Goal: Information Seeking & Learning: Compare options

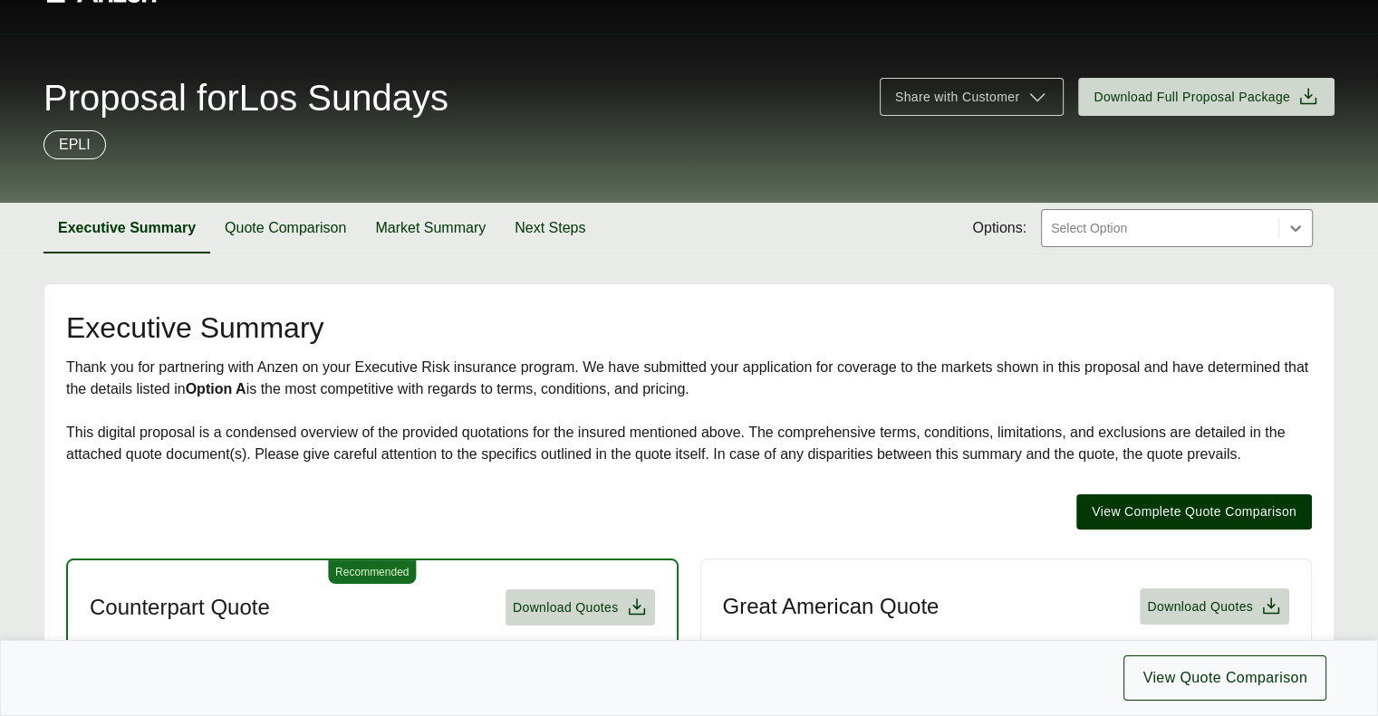
scroll to position [50, 0]
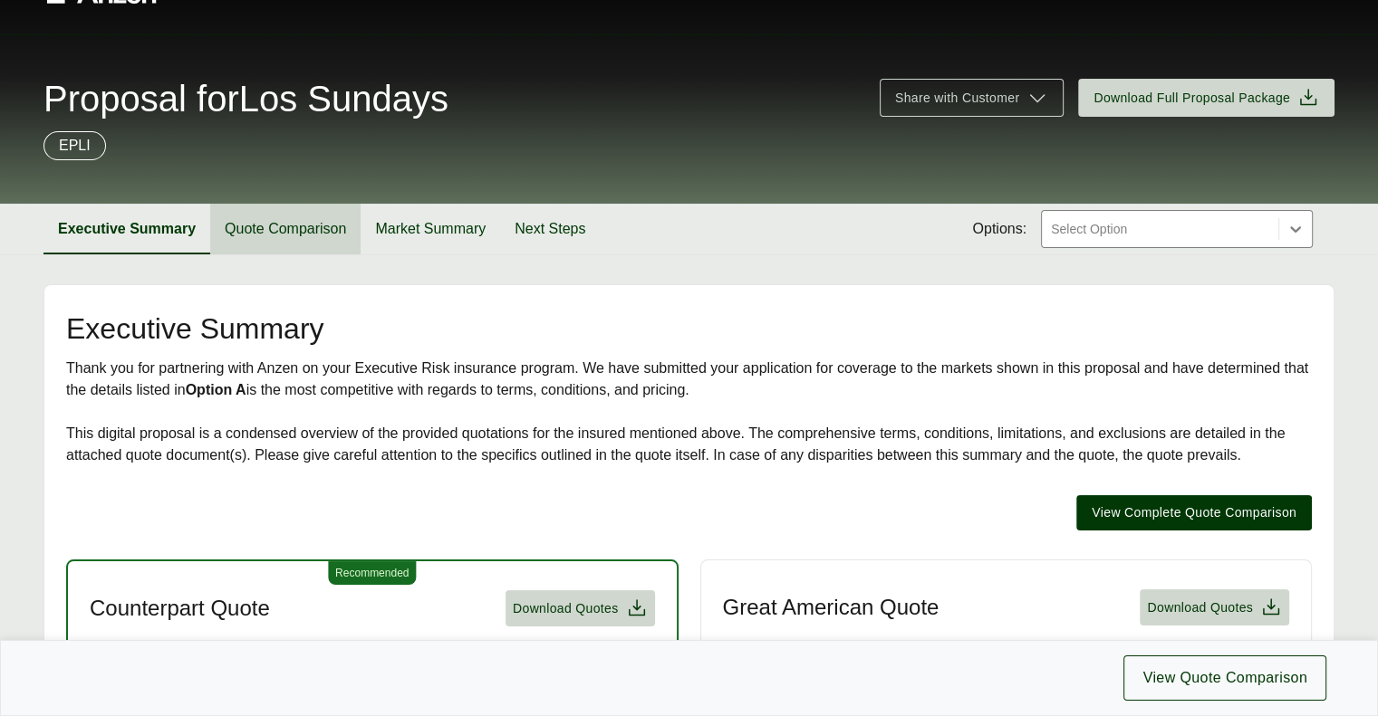
click at [257, 224] on button "Quote Comparison" at bounding box center [285, 229] width 150 height 51
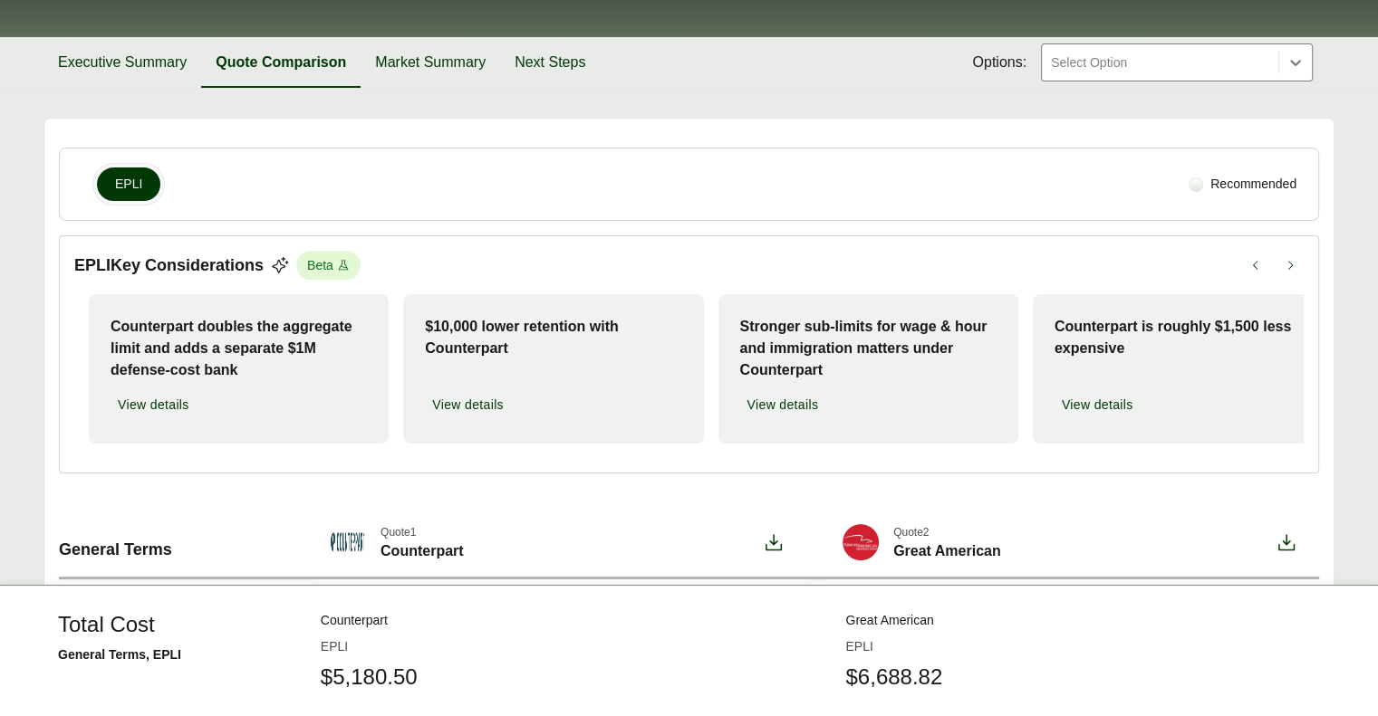
scroll to position [224, 0]
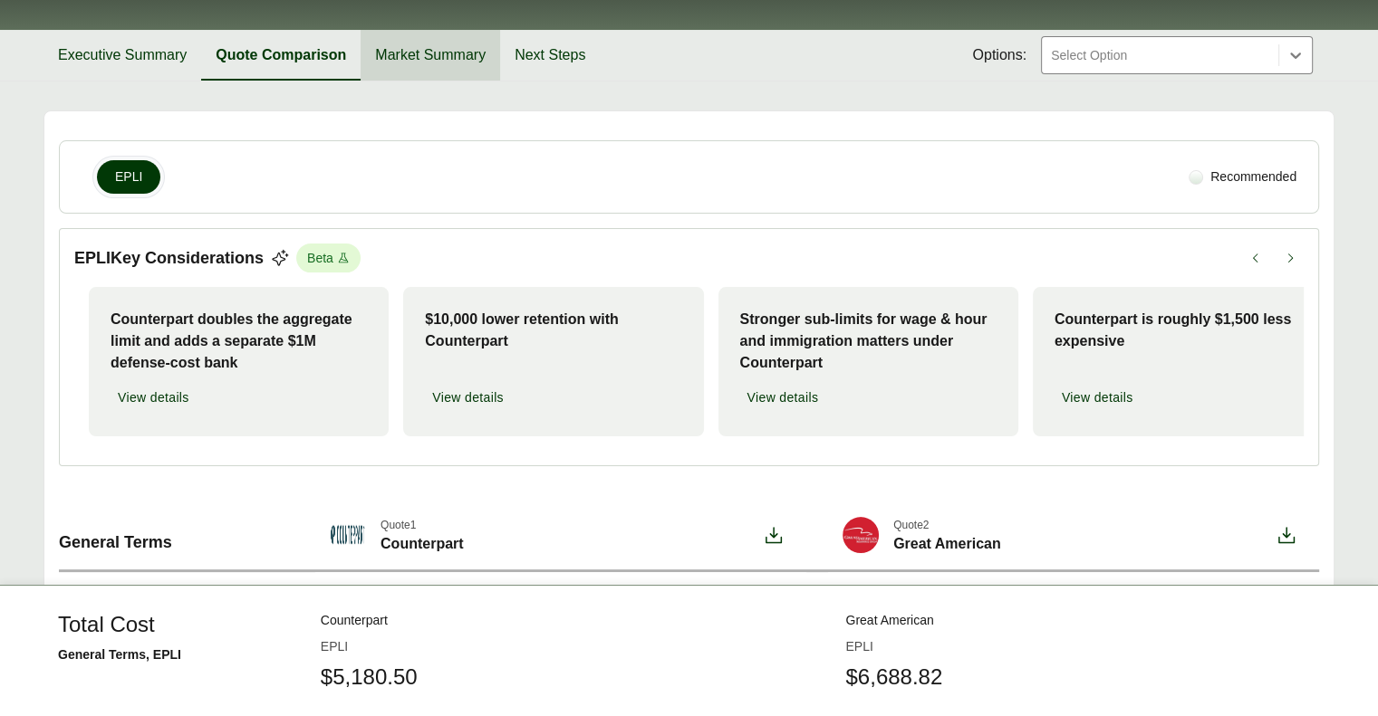
click at [432, 53] on button "Market Summary" at bounding box center [430, 55] width 139 height 51
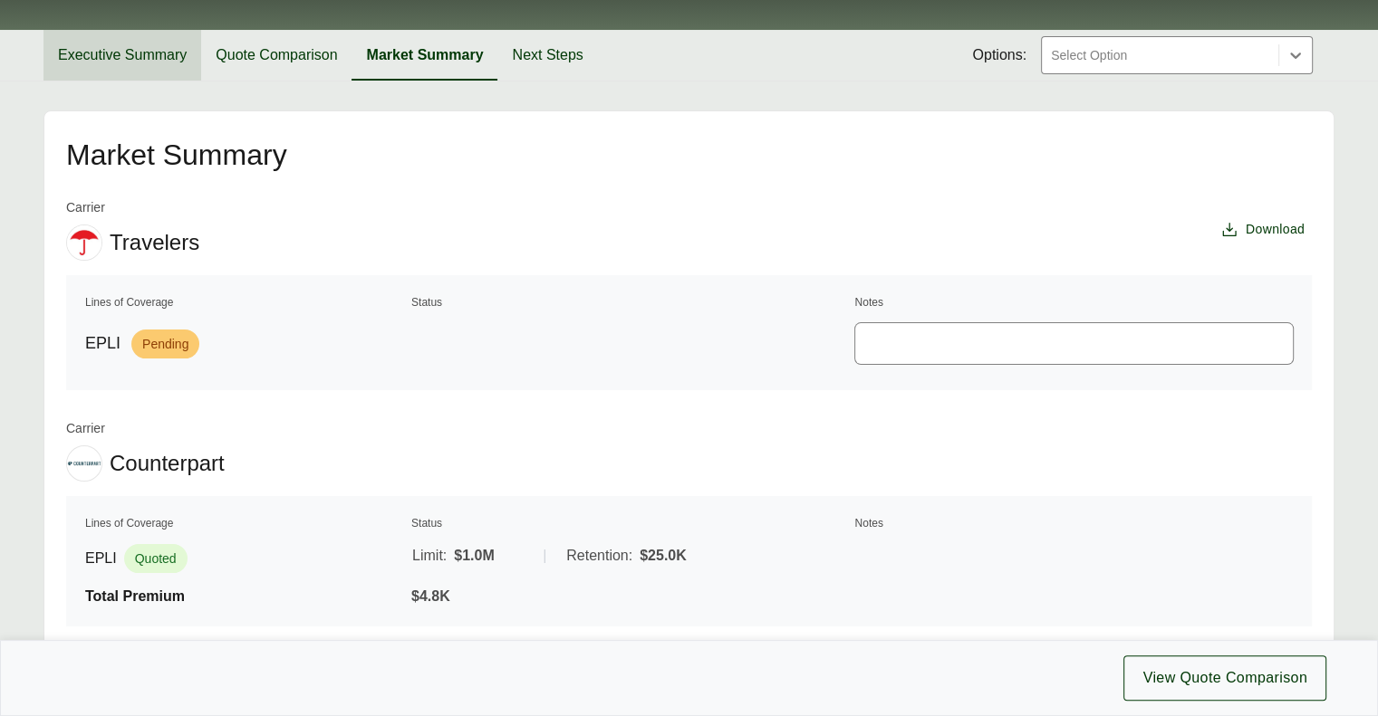
click at [129, 48] on button "Executive Summary" at bounding box center [122, 55] width 158 height 51
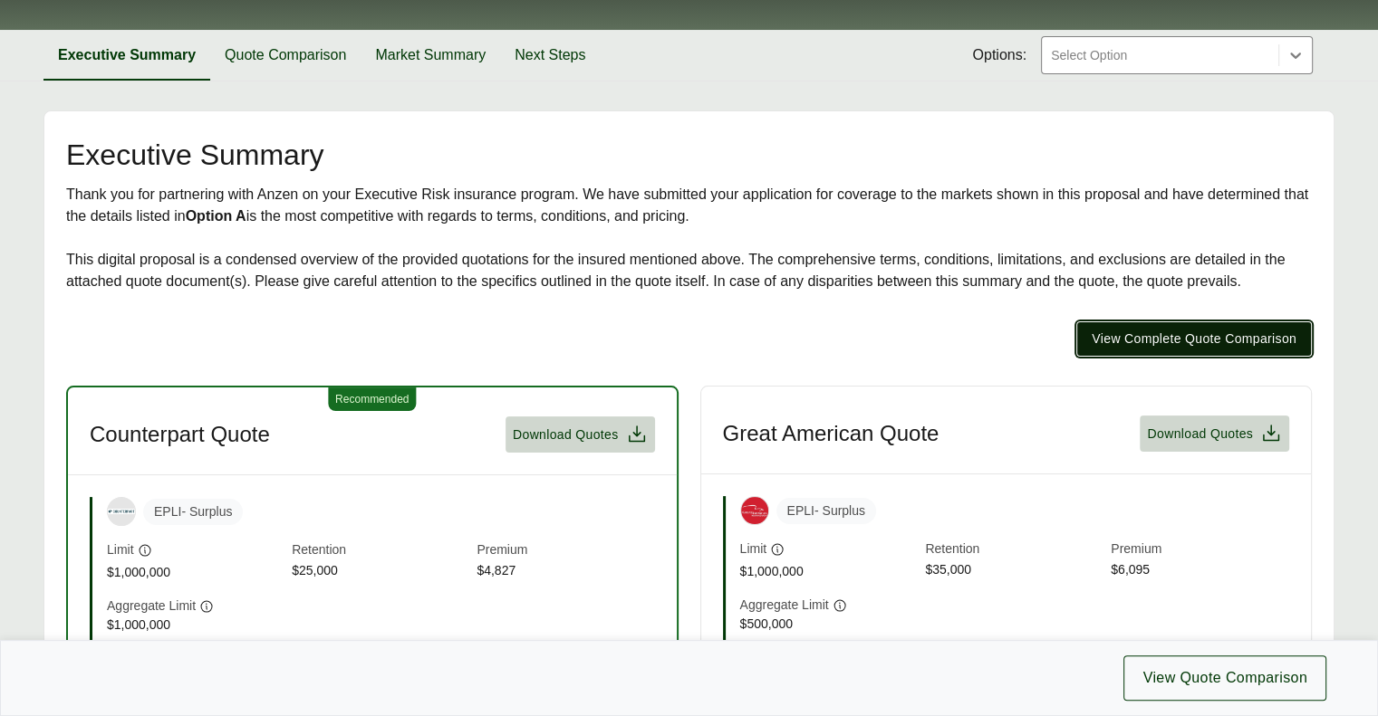
click at [1115, 332] on span "View Complete Quote Comparison" at bounding box center [1193, 339] width 205 height 19
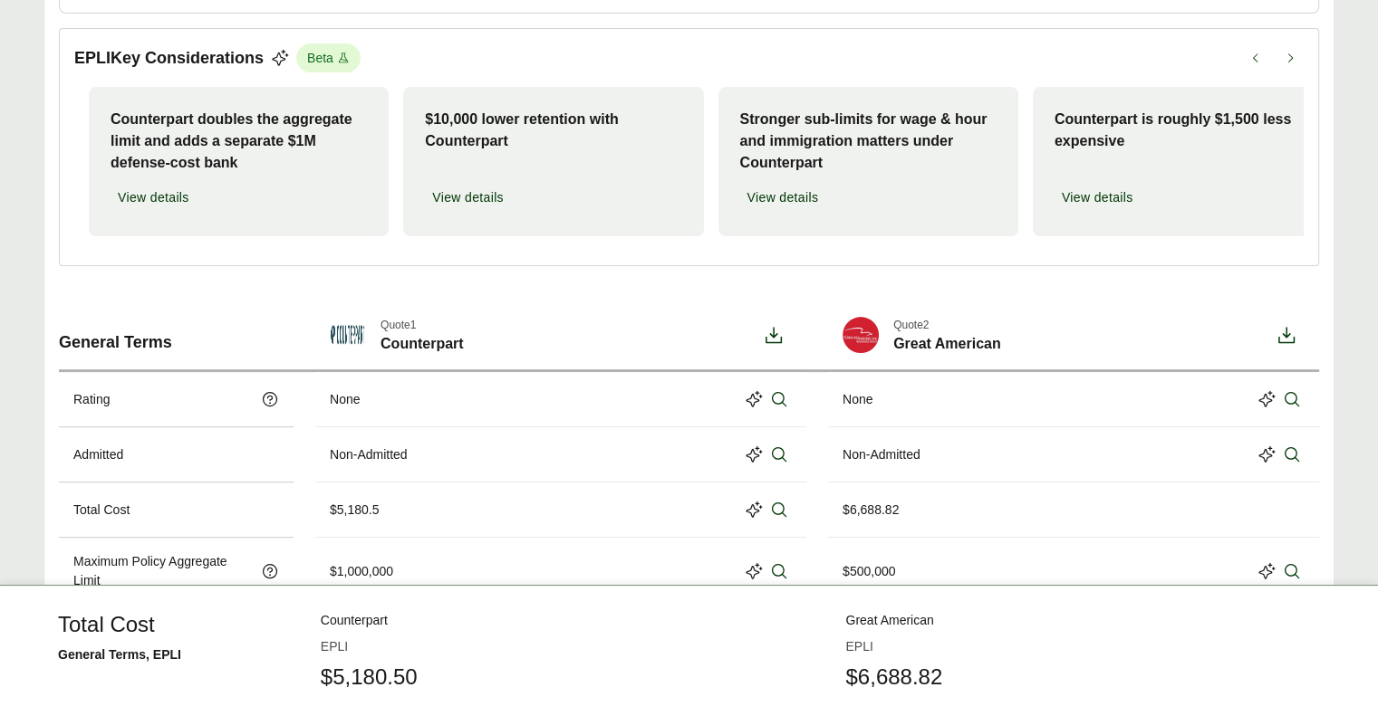
scroll to position [426, 0]
